Goal: Information Seeking & Learning: Understand process/instructions

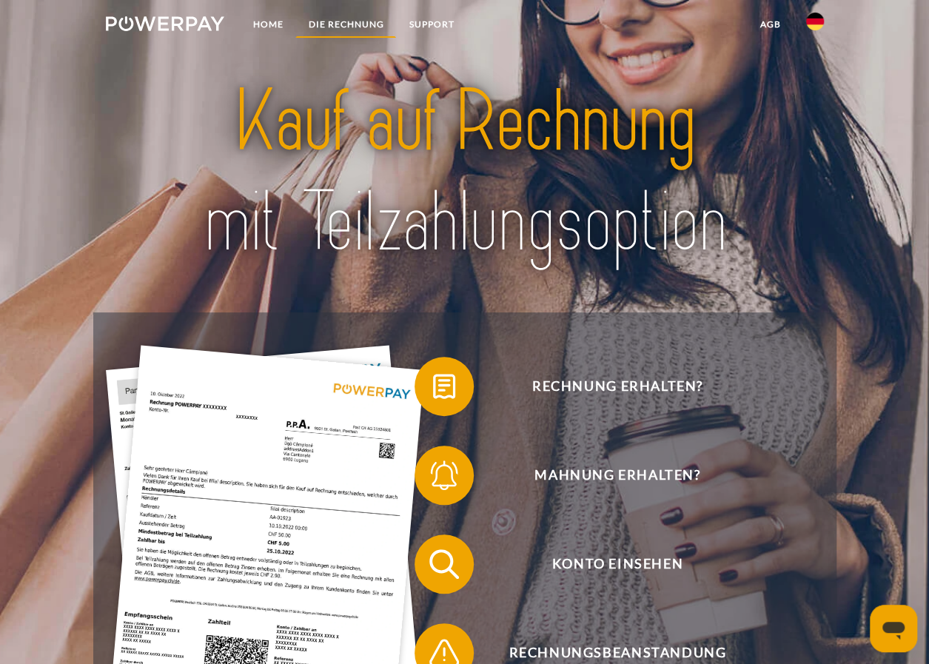
click at [337, 30] on link "DIE RECHNUNG" at bounding box center [345, 24] width 101 height 27
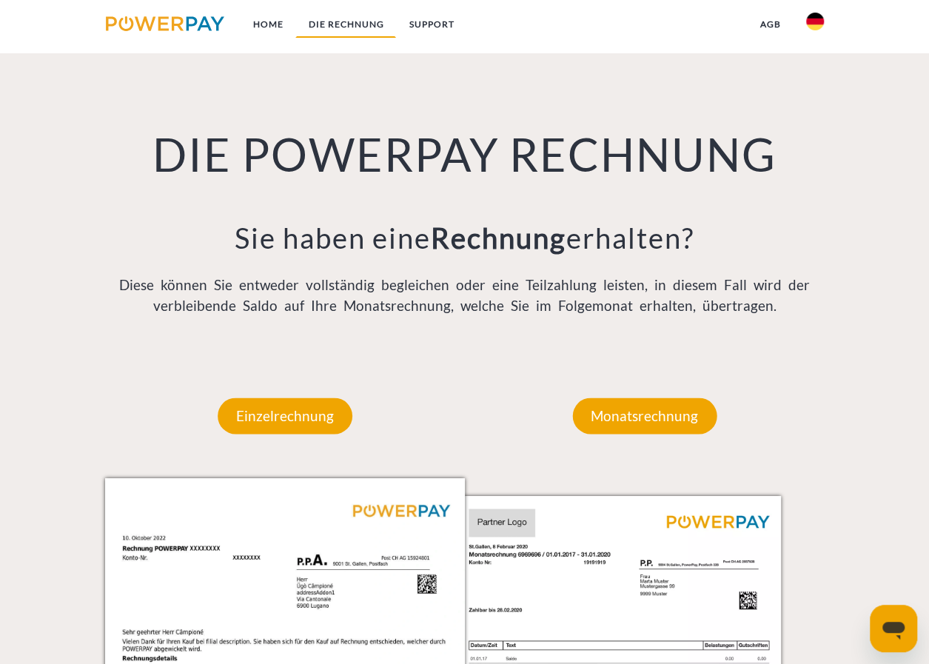
scroll to position [1014, 0]
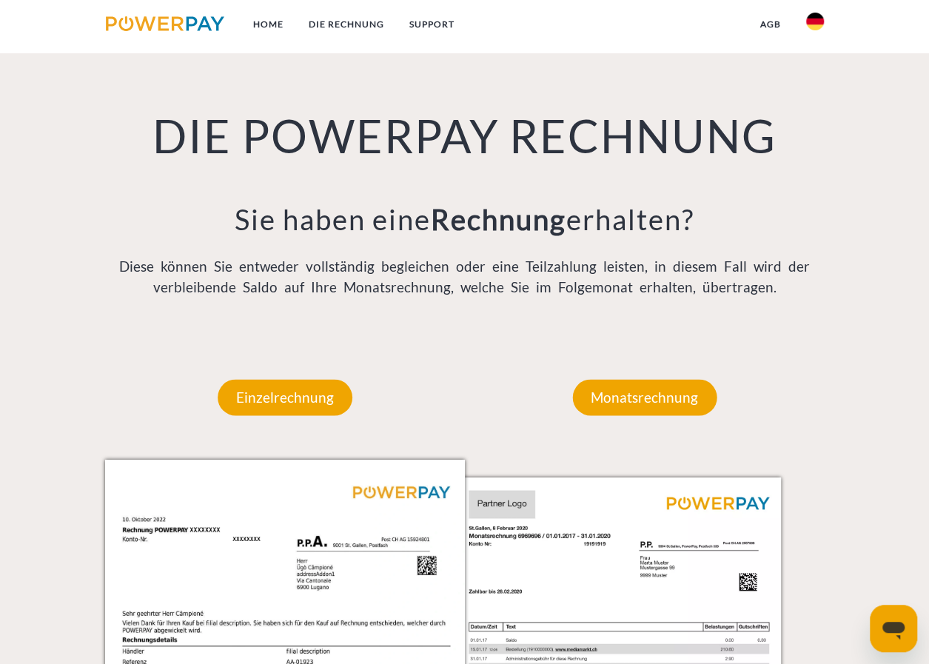
click at [811, 21] on img at bounding box center [815, 22] width 18 height 18
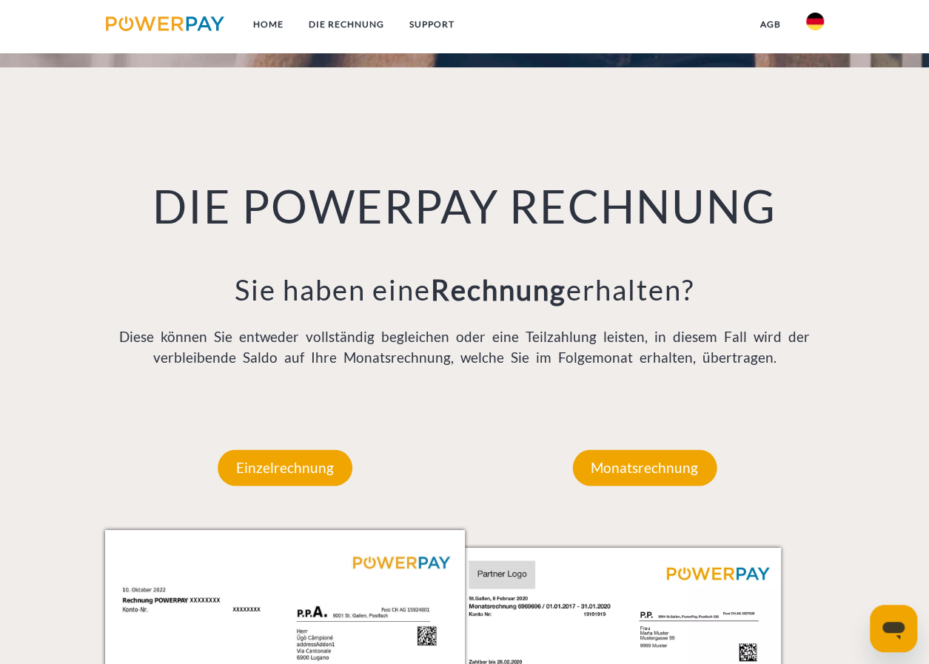
scroll to position [866, 0]
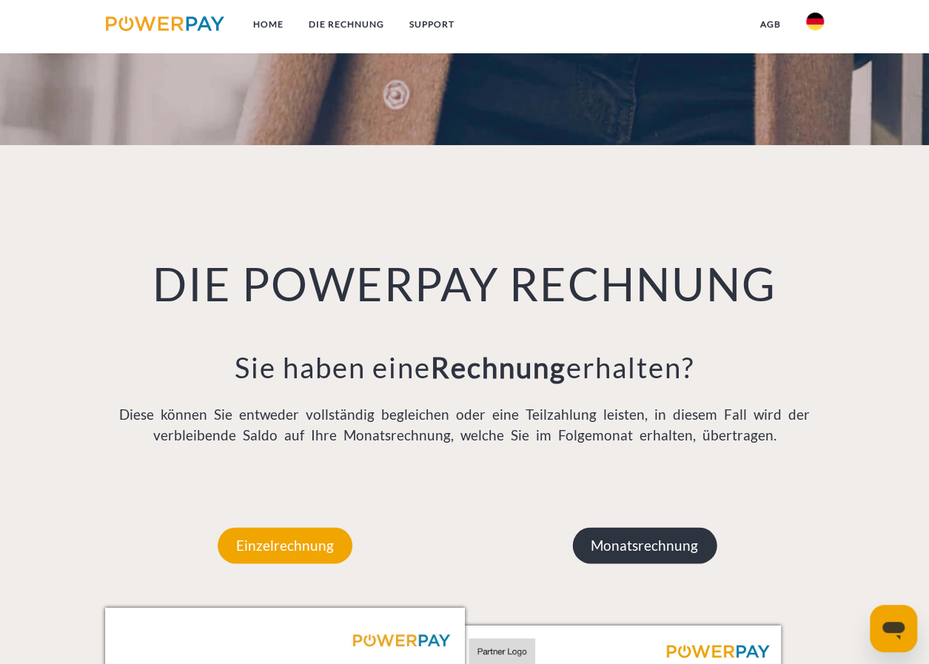
click at [654, 544] on p "Monatsrechnung" at bounding box center [644, 545] width 144 height 36
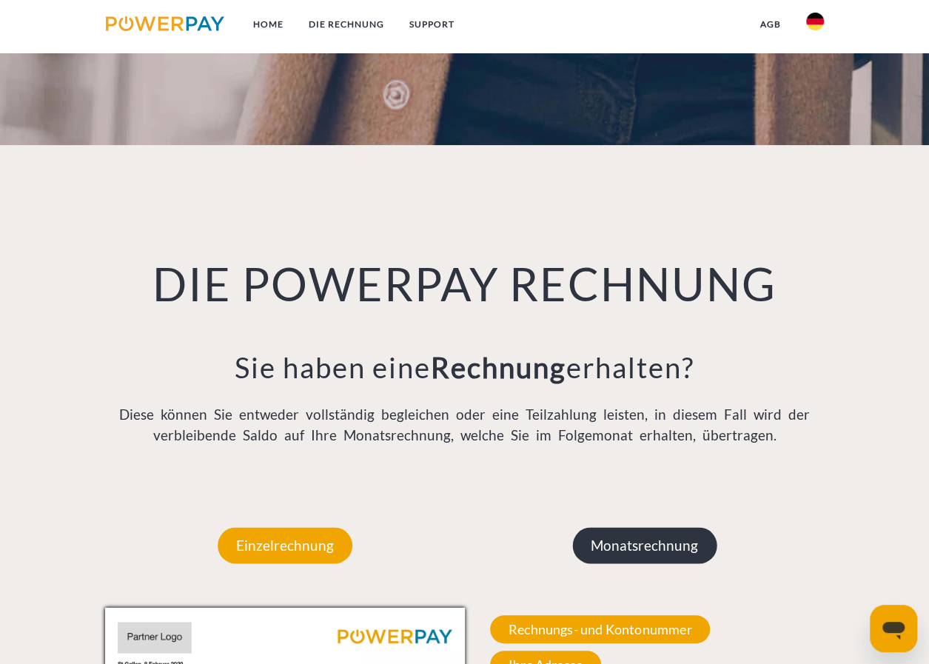
drag, startPoint x: 654, startPoint y: 544, endPoint x: 629, endPoint y: 545, distance: 25.2
click at [629, 545] on p "Monatsrechnung" at bounding box center [644, 545] width 144 height 36
click at [619, 550] on p "Monatsrechnung" at bounding box center [644, 545] width 144 height 36
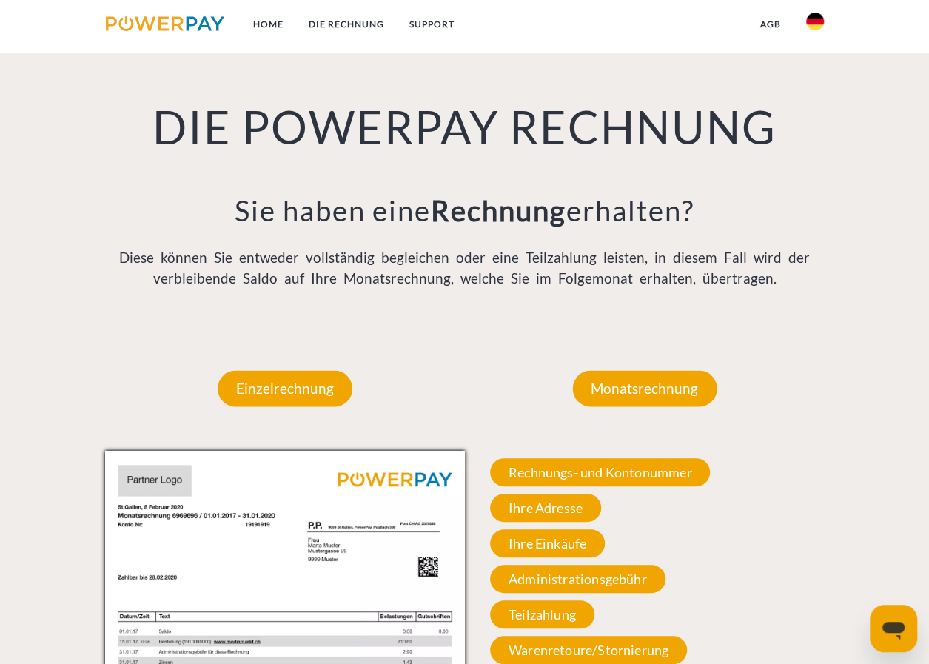
scroll to position [1088, 0]
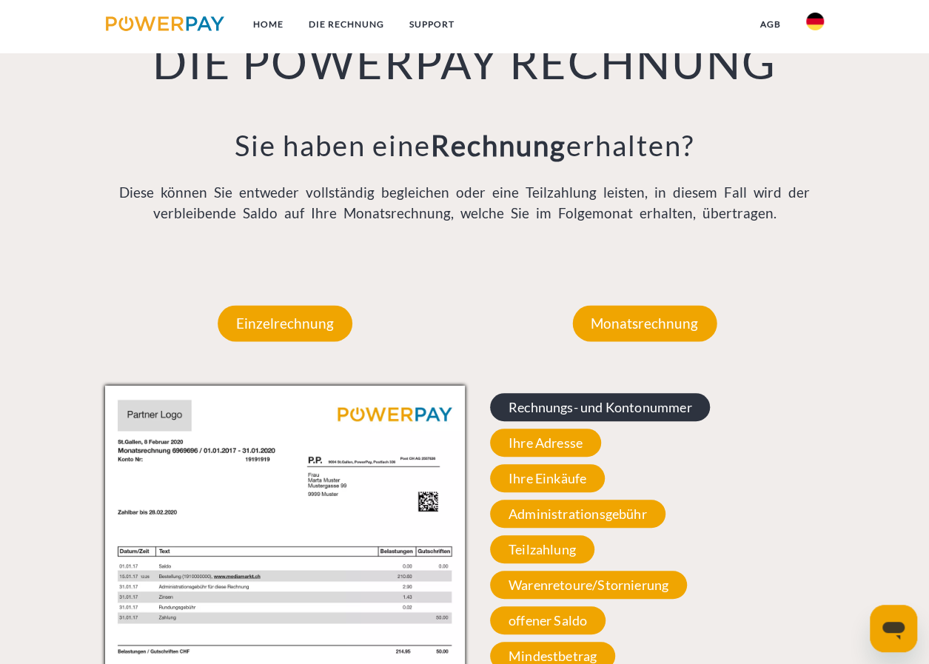
click at [615, 413] on span "Rechnungs- und Kontonummer" at bounding box center [600, 407] width 221 height 28
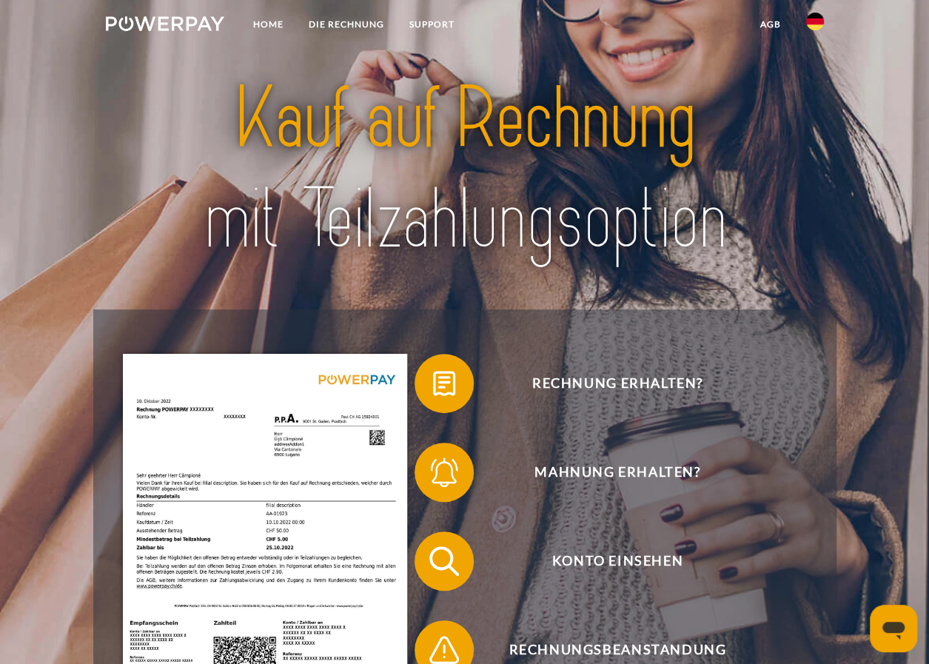
scroll to position [0, 0]
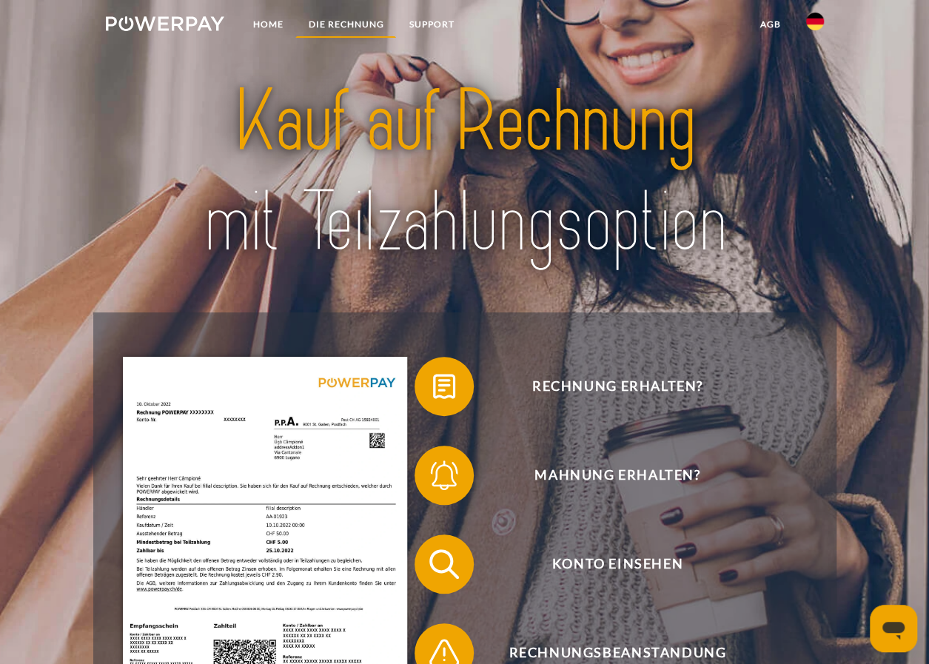
click at [351, 21] on link "DIE RECHNUNG" at bounding box center [345, 24] width 101 height 27
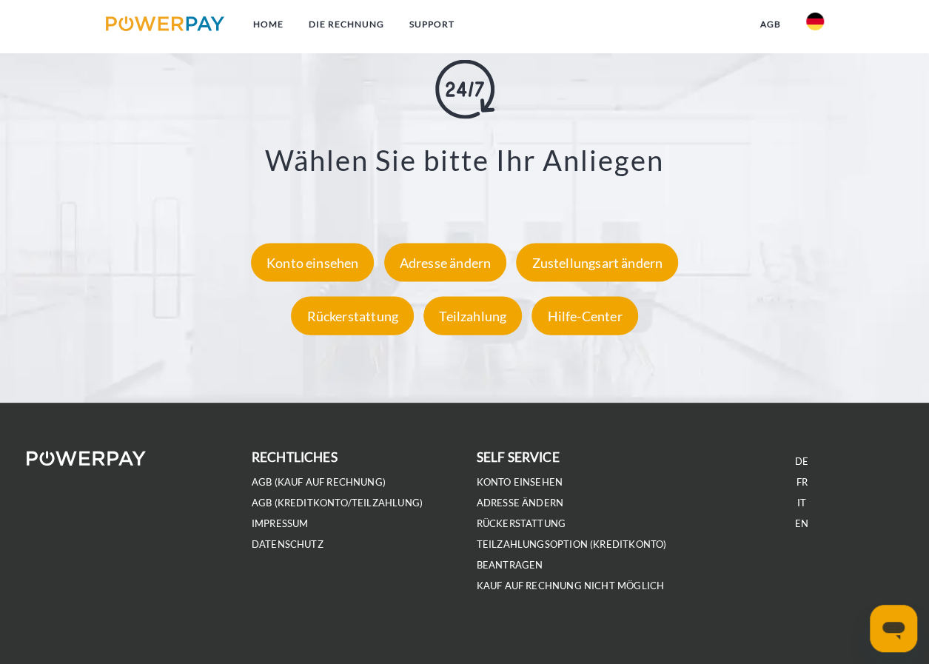
scroll to position [2554, 0]
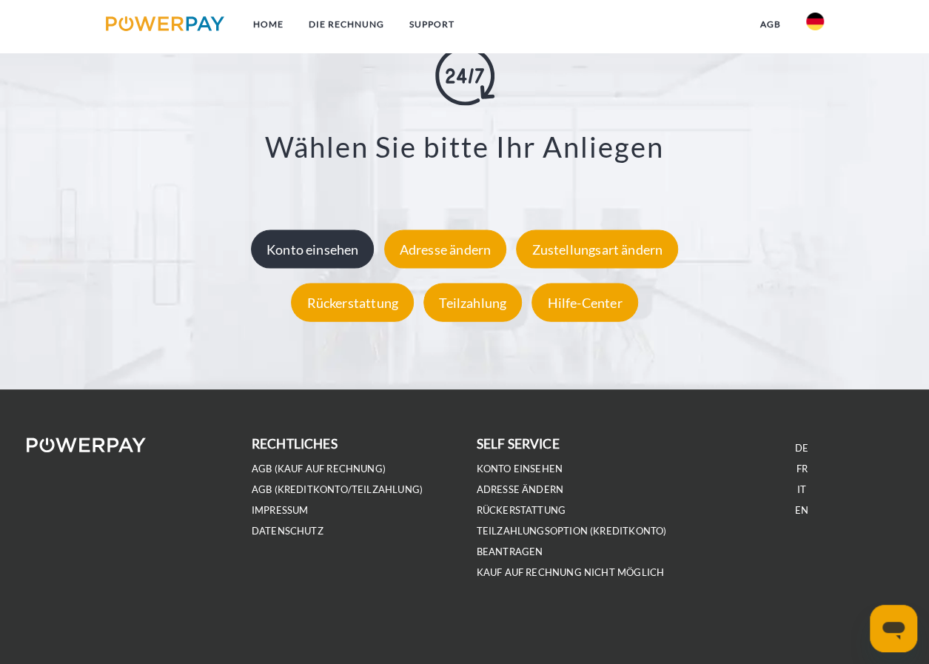
click at [320, 259] on div "Konto einsehen" at bounding box center [313, 249] width 124 height 38
